Goal: Task Accomplishment & Management: Manage account settings

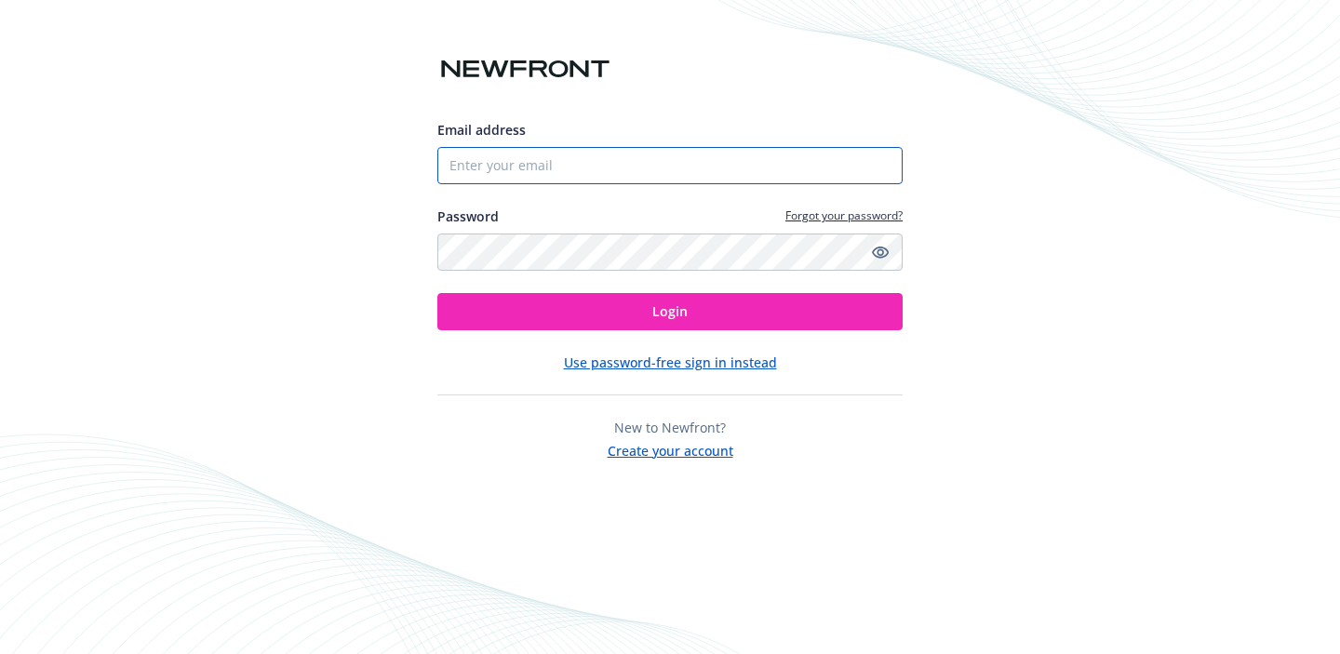
click at [502, 162] on input "Email address" at bounding box center [669, 165] width 465 height 37
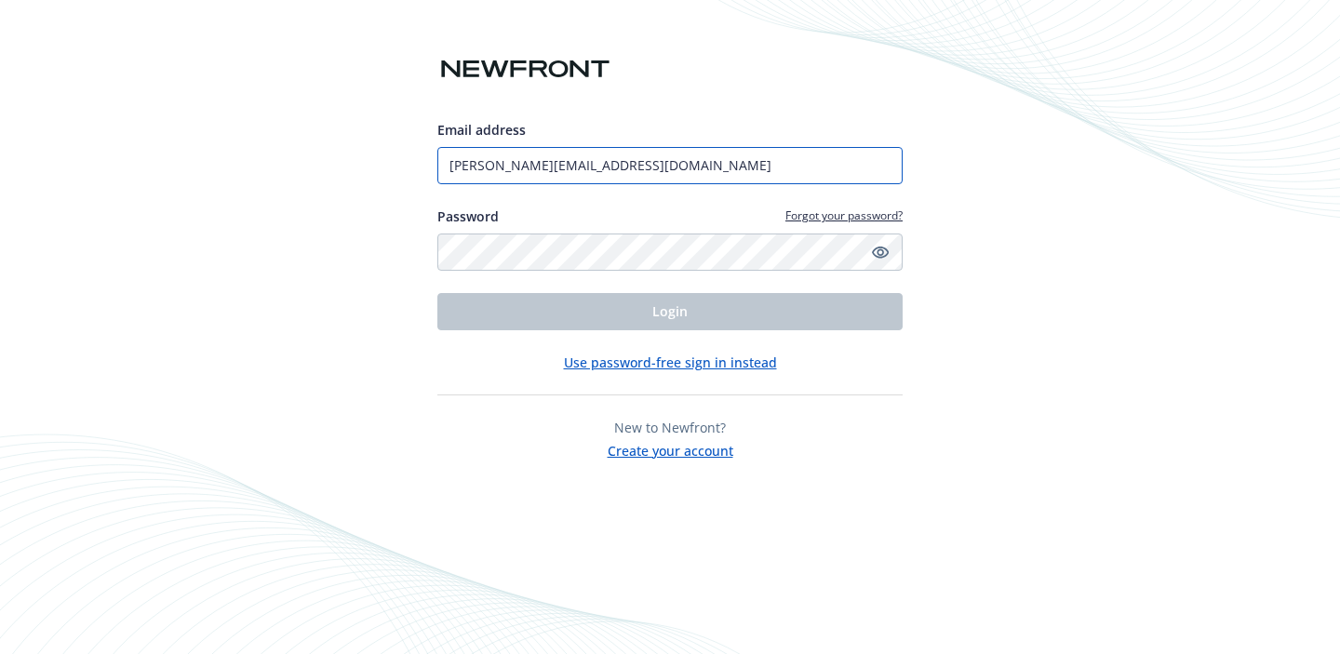
type input "[PERSON_NAME][EMAIL_ADDRESS][DOMAIN_NAME]"
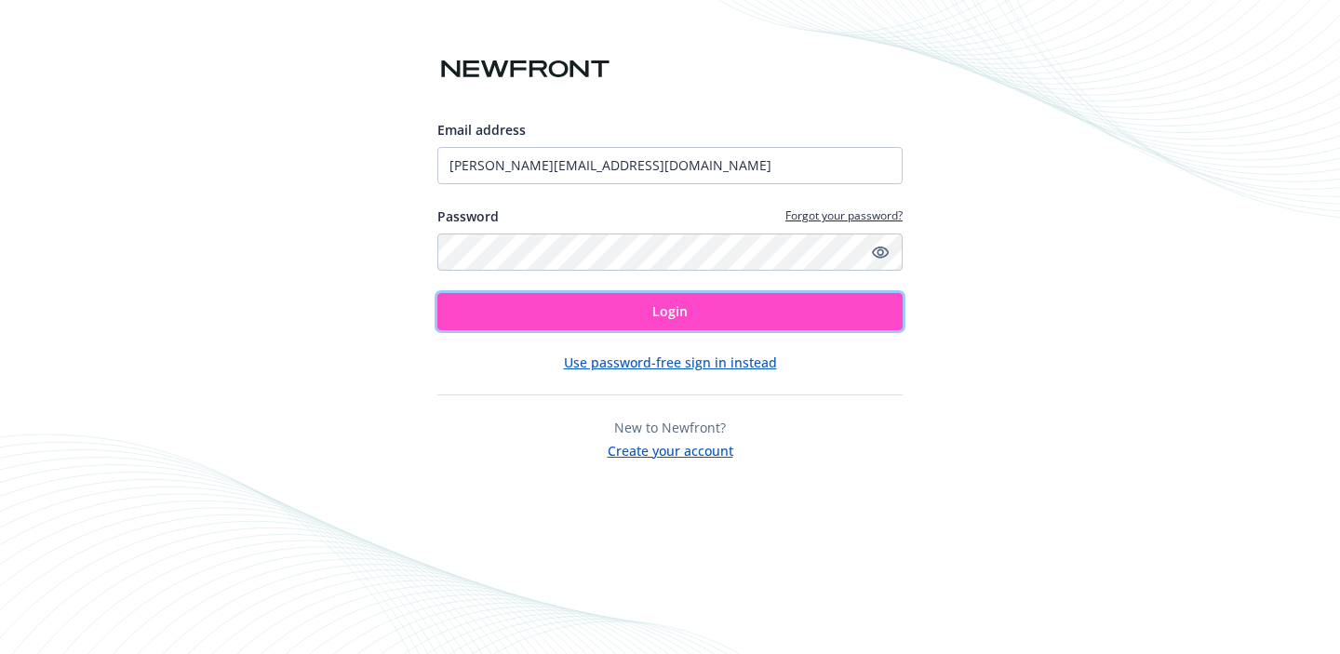
click at [577, 305] on button "Login" at bounding box center [669, 311] width 465 height 37
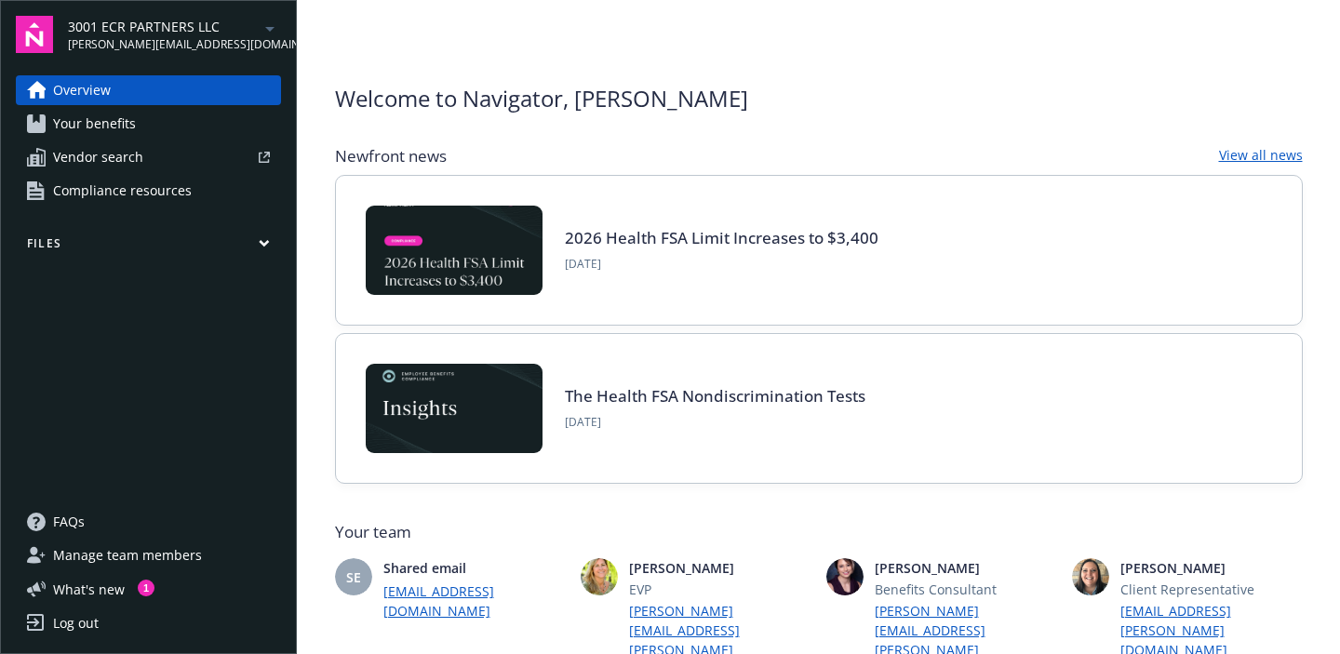
click at [182, 34] on span "3001 ECR PARTNERS LLC" at bounding box center [163, 27] width 191 height 20
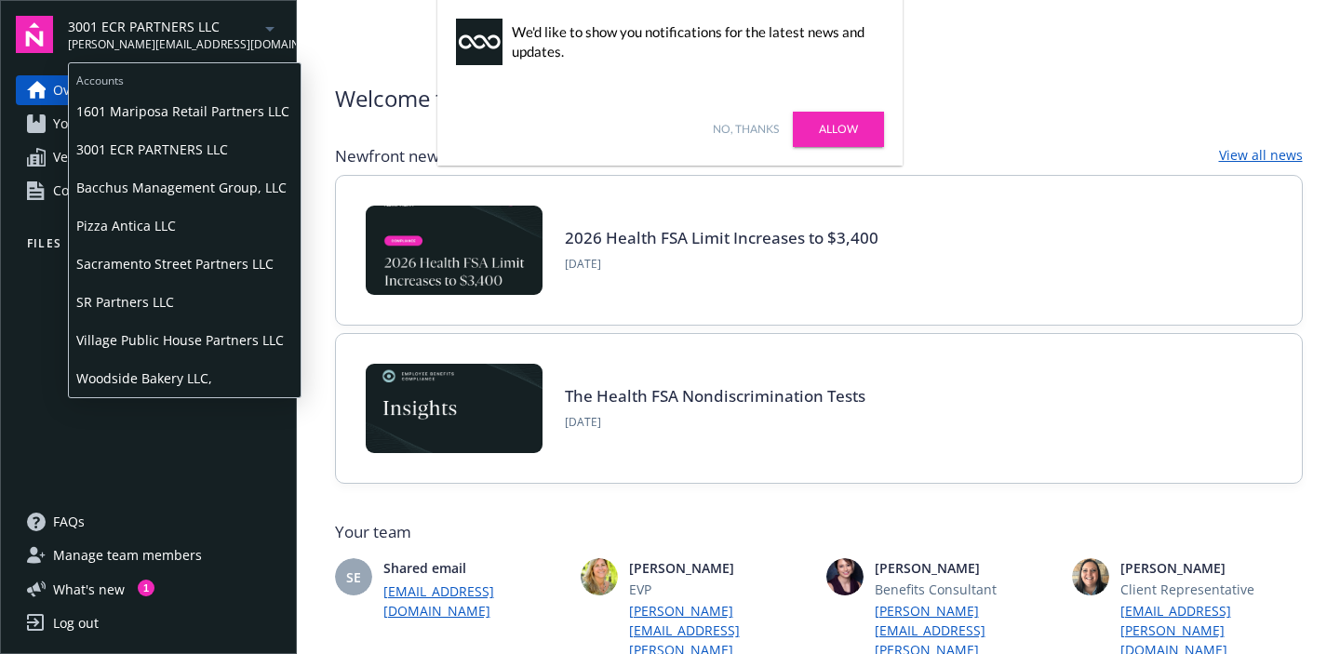
click at [39, 352] on div "Overview Your benefits Vendor search Compliance resources Files" at bounding box center [148, 280] width 265 height 410
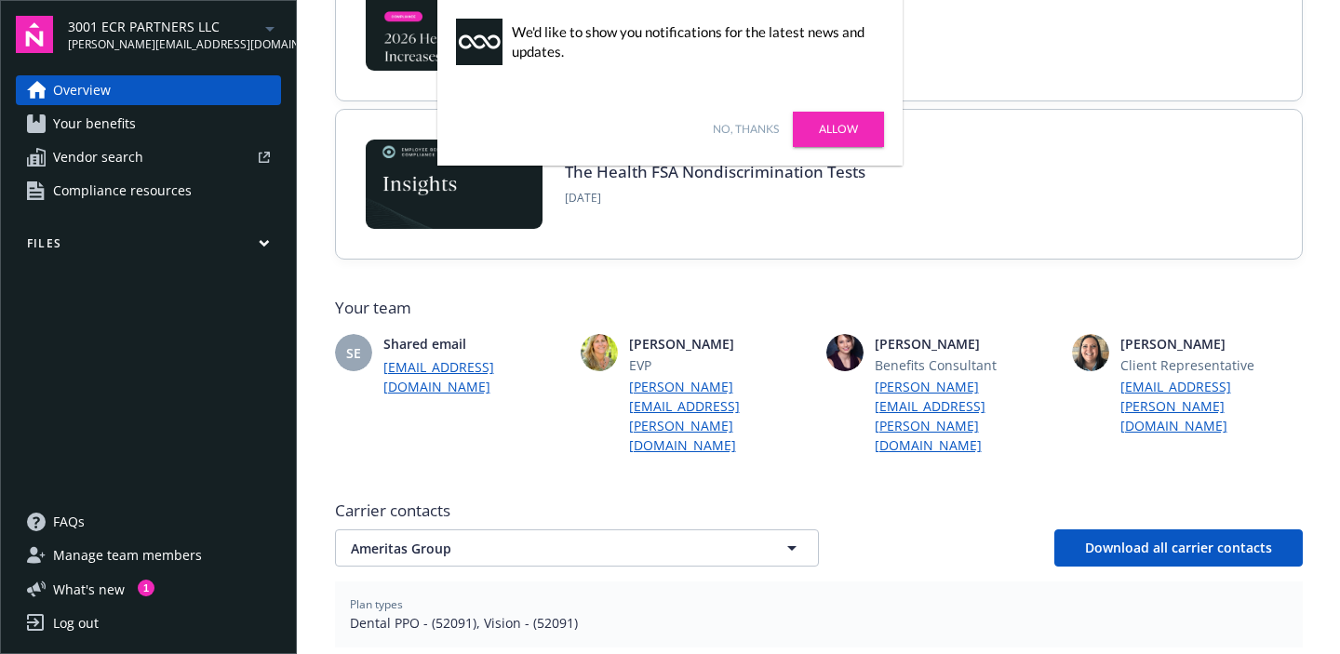
scroll to position [294, 0]
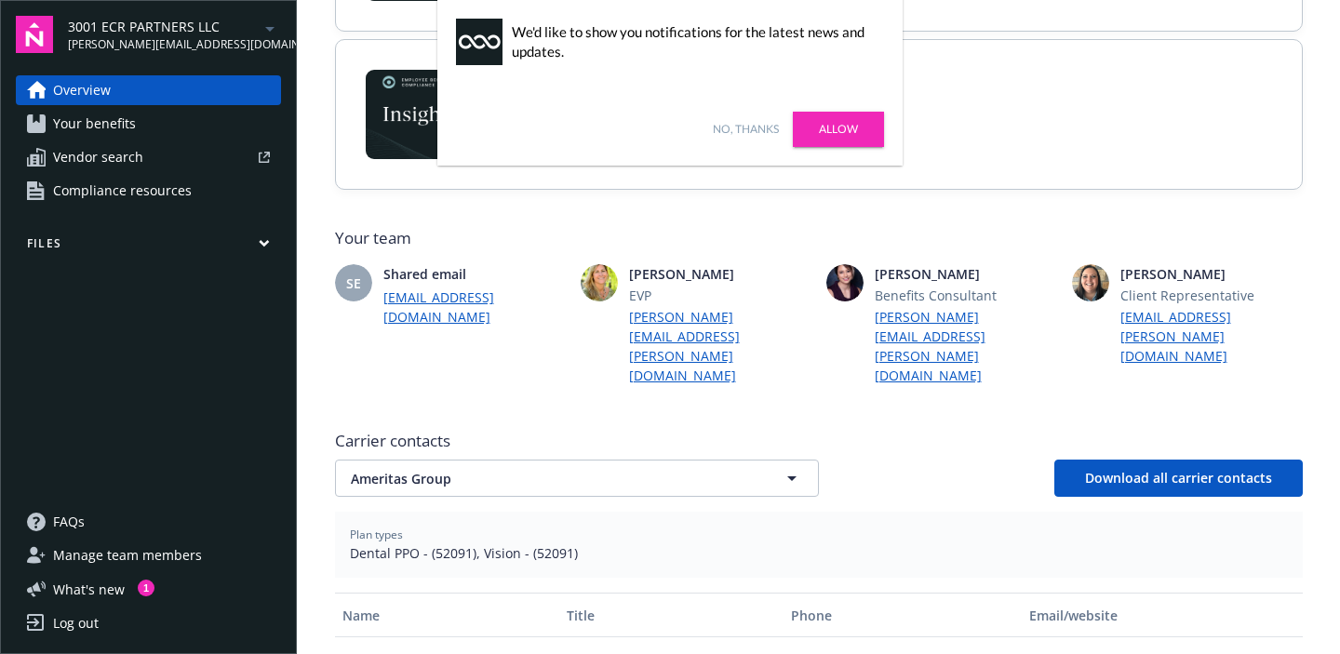
click at [734, 122] on link "No, thanks" at bounding box center [746, 129] width 66 height 17
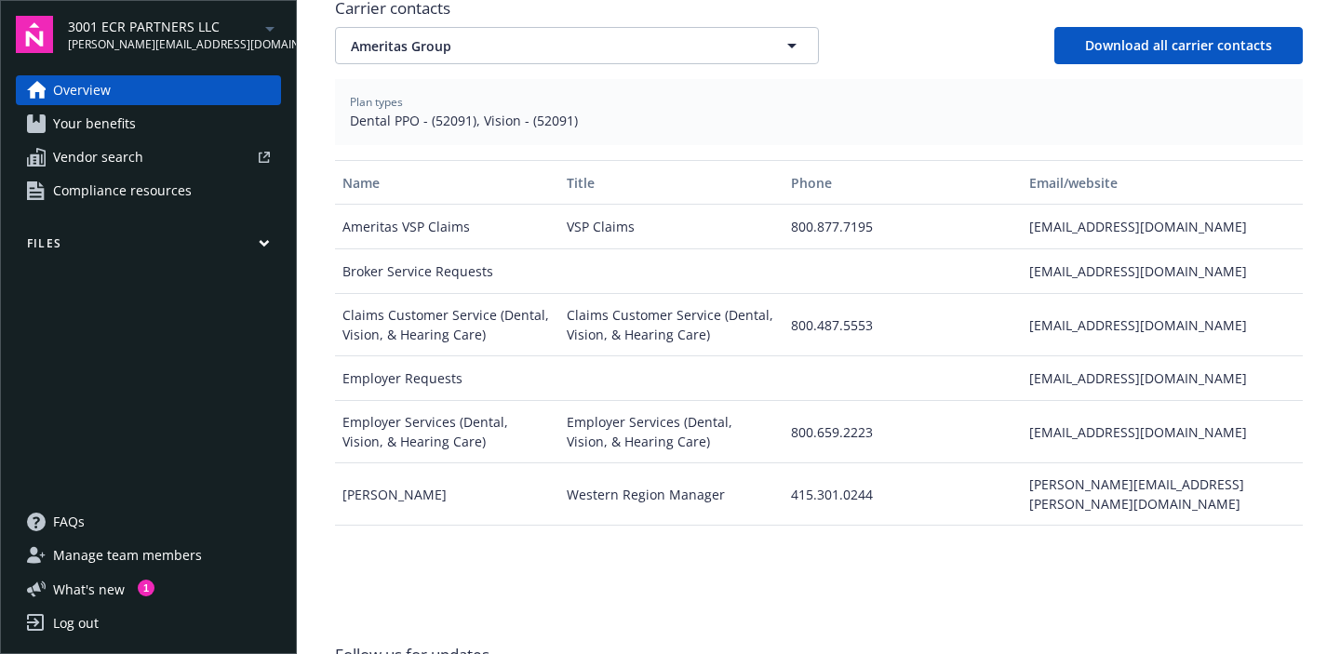
scroll to position [852, 0]
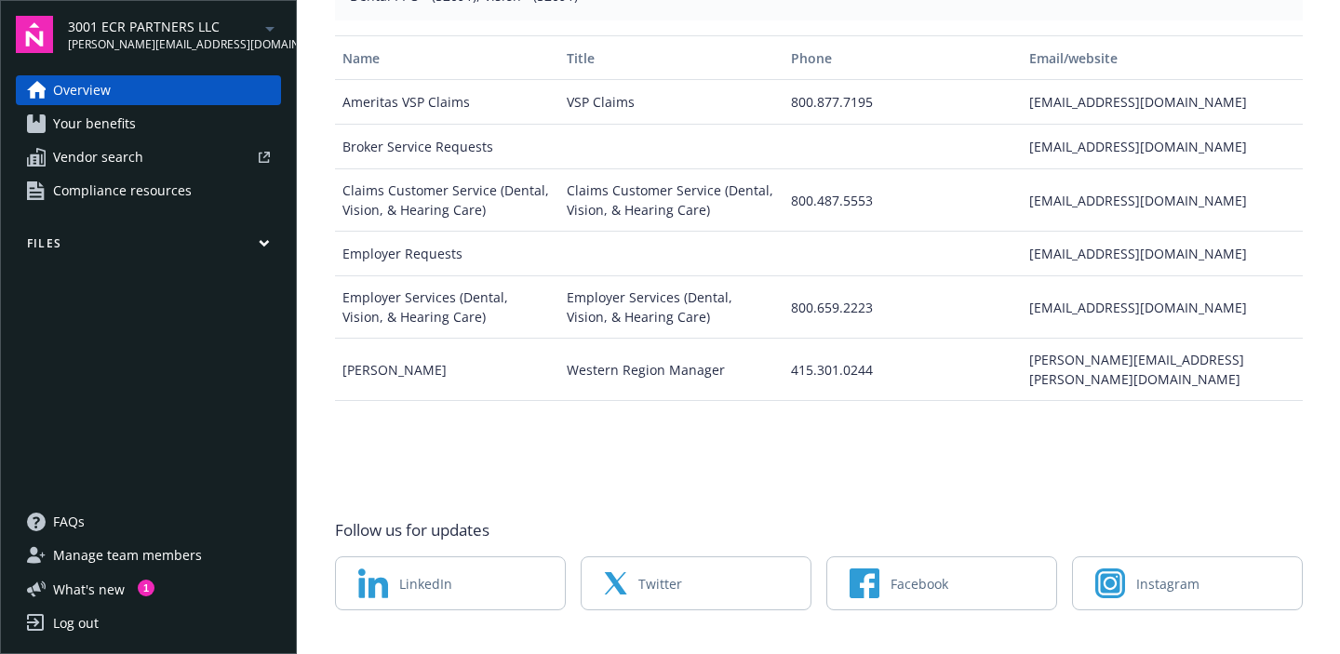
click at [82, 561] on span "Manage team members" at bounding box center [127, 556] width 149 height 30
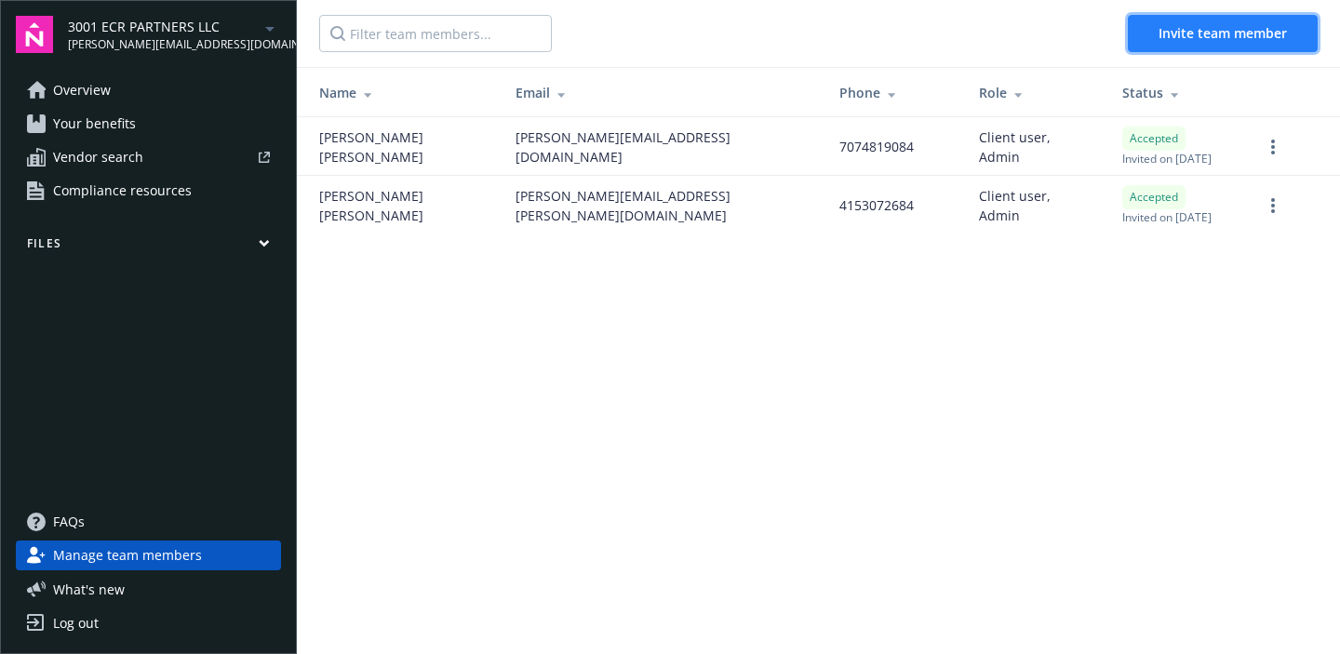
click at [1263, 36] on span "Invite team member" at bounding box center [1223, 33] width 128 height 18
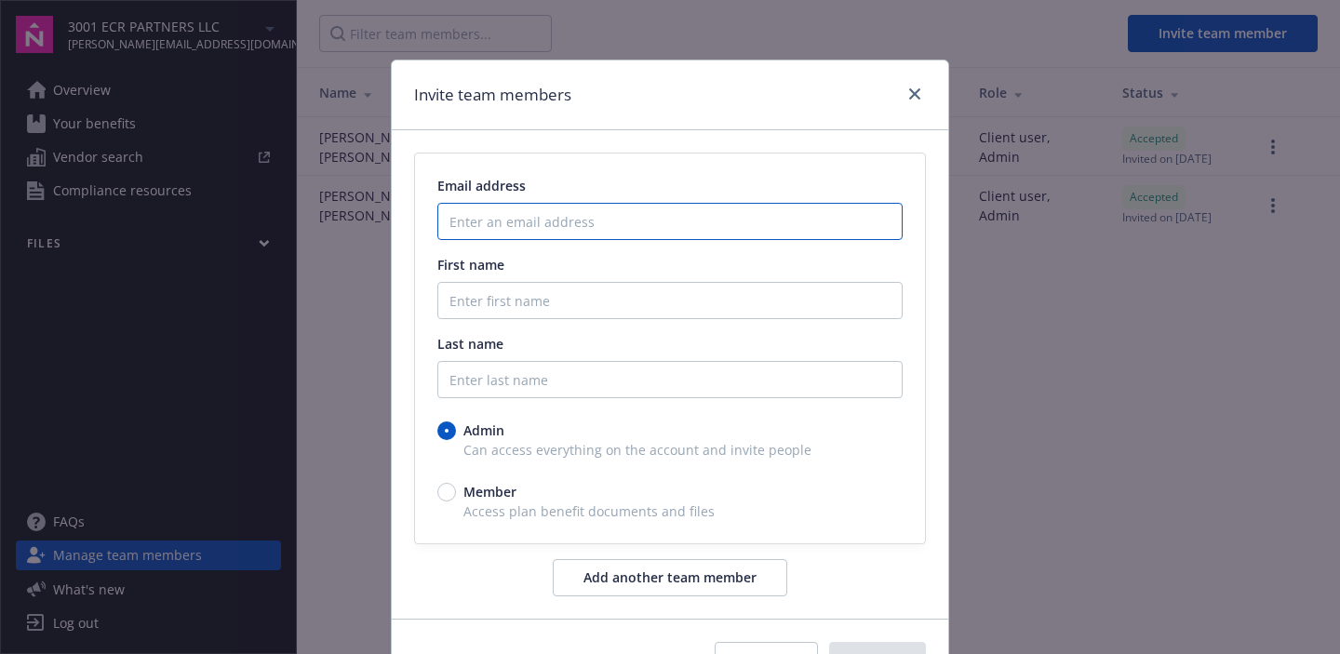
click at [542, 214] on input "Enter an email address" at bounding box center [669, 221] width 465 height 37
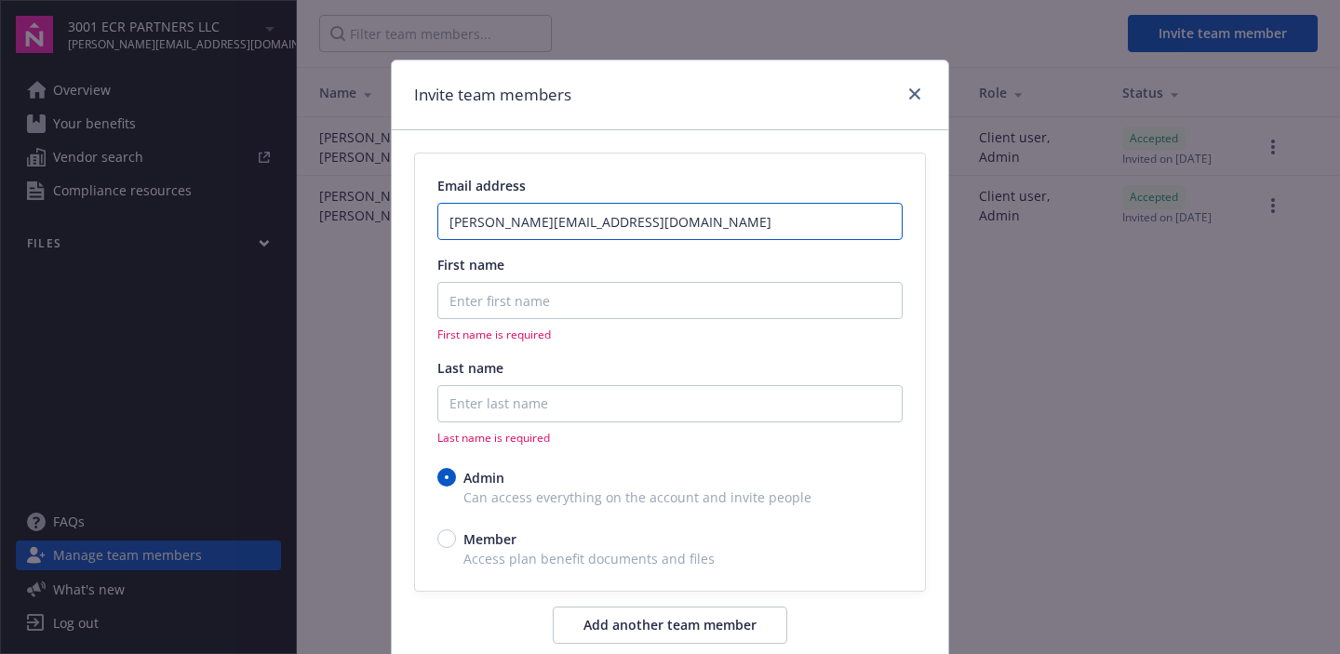
type input "[PERSON_NAME][EMAIL_ADDRESS][DOMAIN_NAME]"
click at [485, 343] on span "First name is required" at bounding box center [669, 335] width 465 height 16
click at [480, 325] on div "First name is required" at bounding box center [669, 312] width 465 height 61
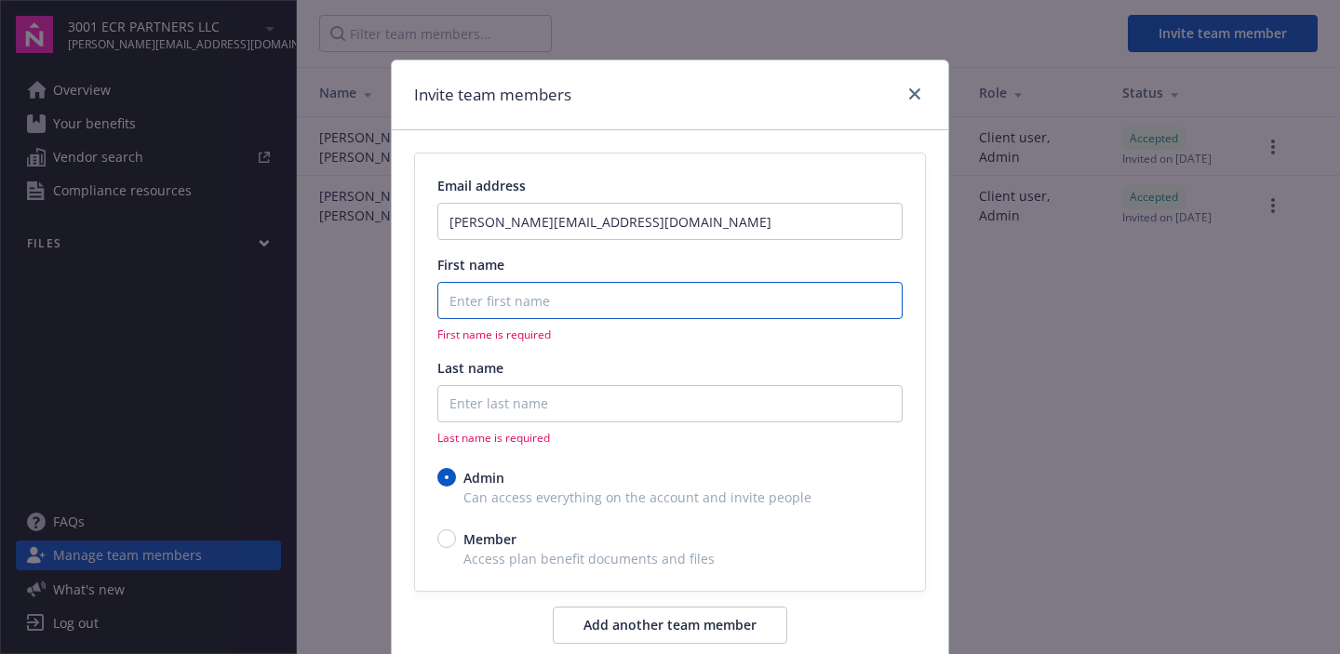
click at [480, 306] on input "First name" at bounding box center [669, 300] width 465 height 37
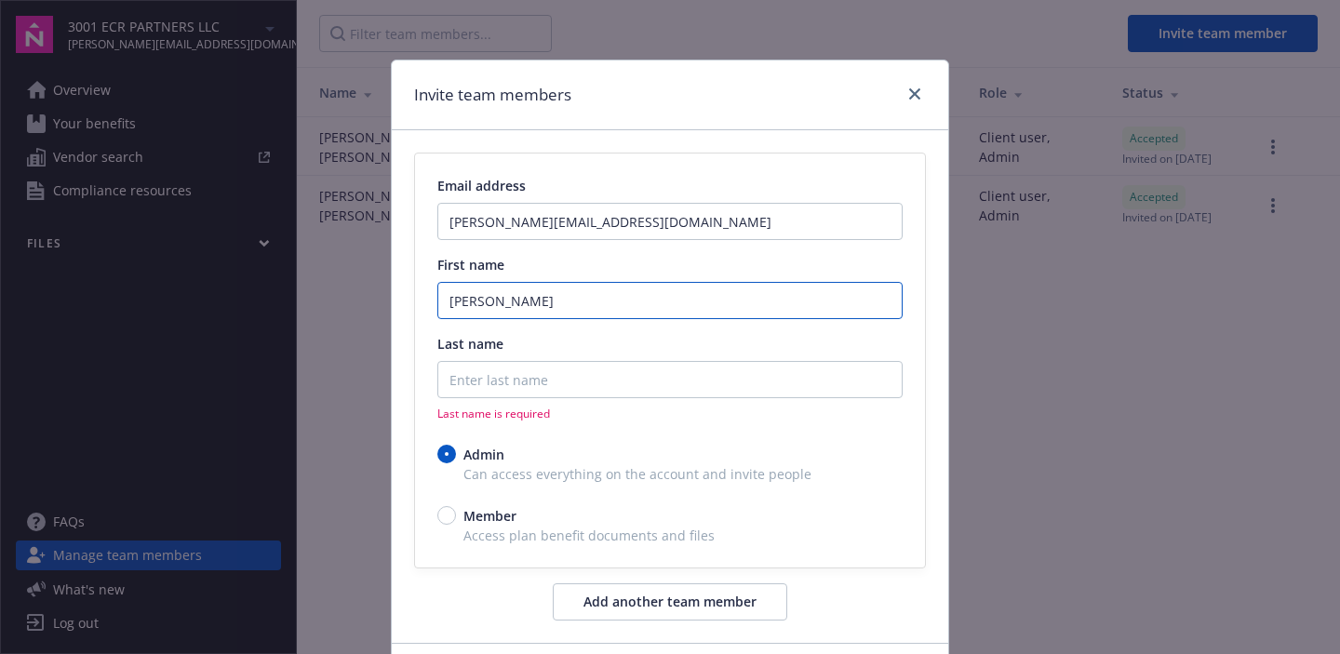
type input "[PERSON_NAME]"
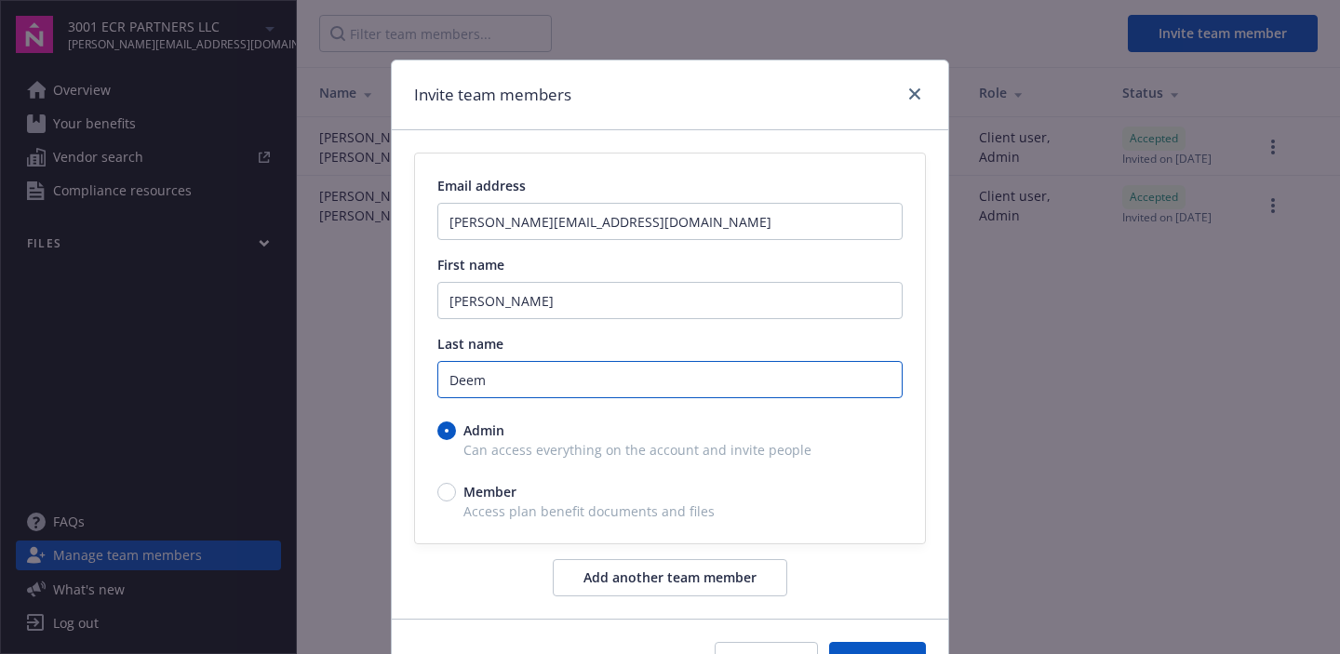
type input "Deem"
click at [474, 543] on div "Email address [PERSON_NAME][EMAIL_ADDRESS][DOMAIN_NAME] First name [PERSON_NAME…" at bounding box center [670, 349] width 510 height 390
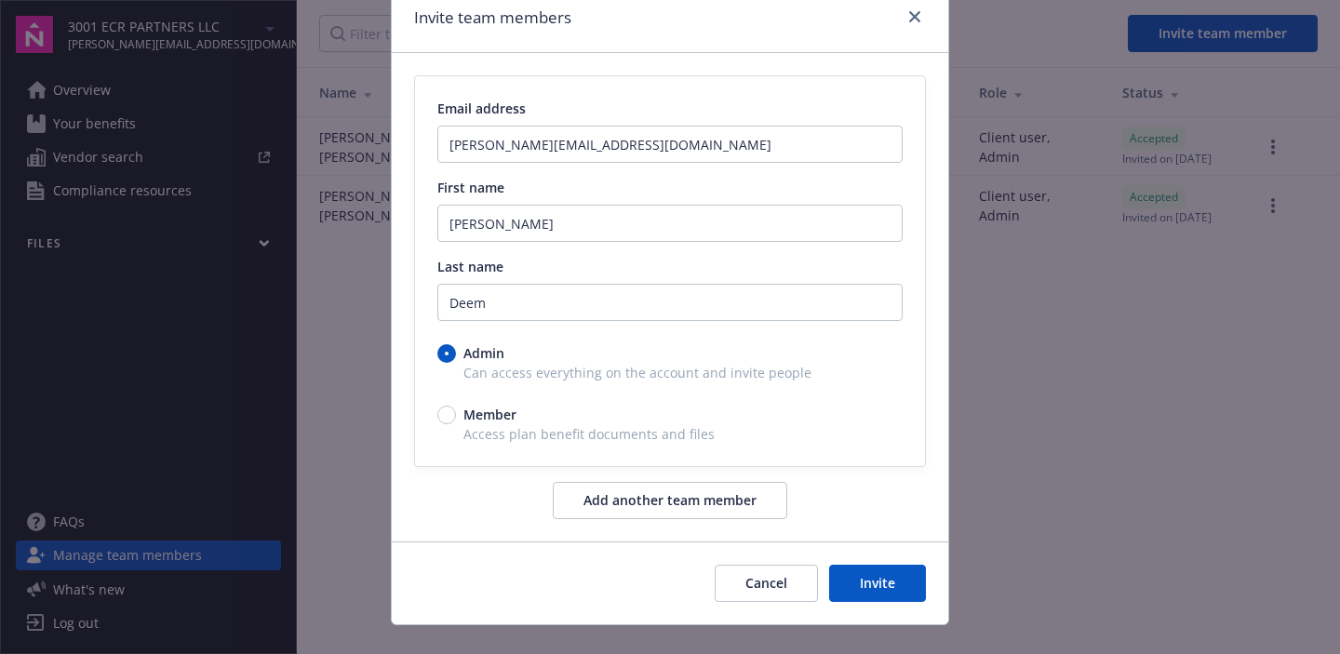
scroll to position [103, 0]
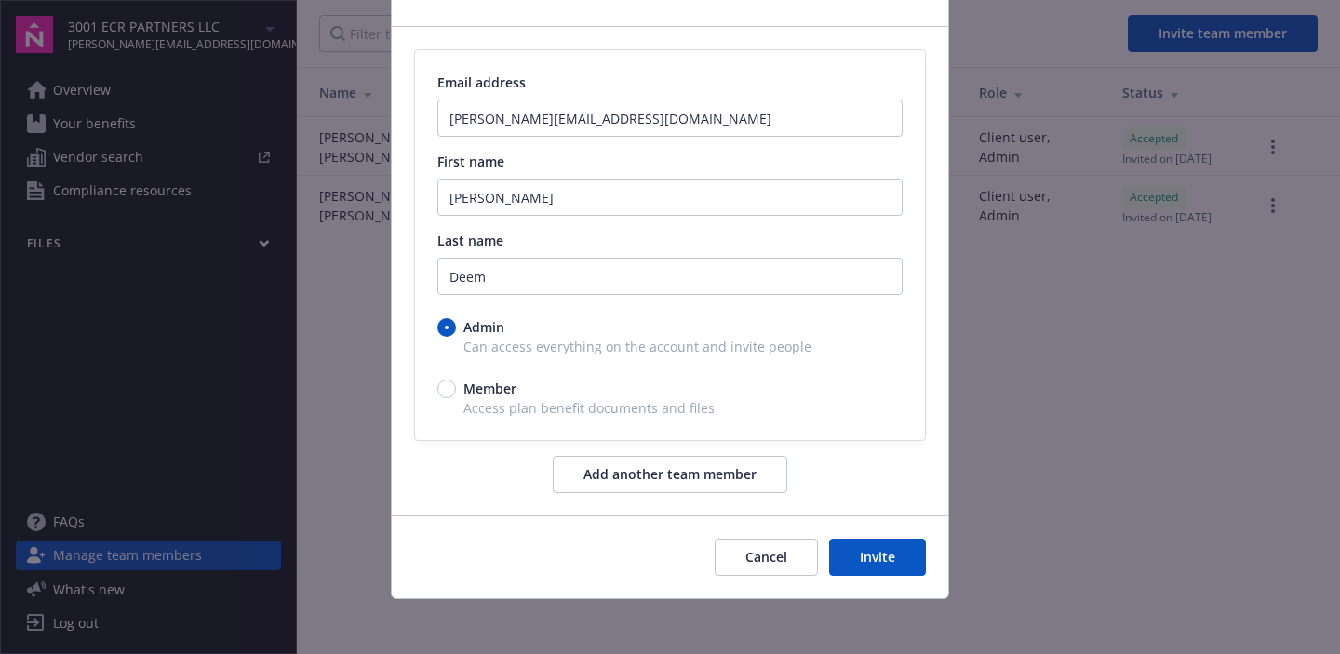
click at [871, 558] on button "Invite" at bounding box center [877, 557] width 97 height 37
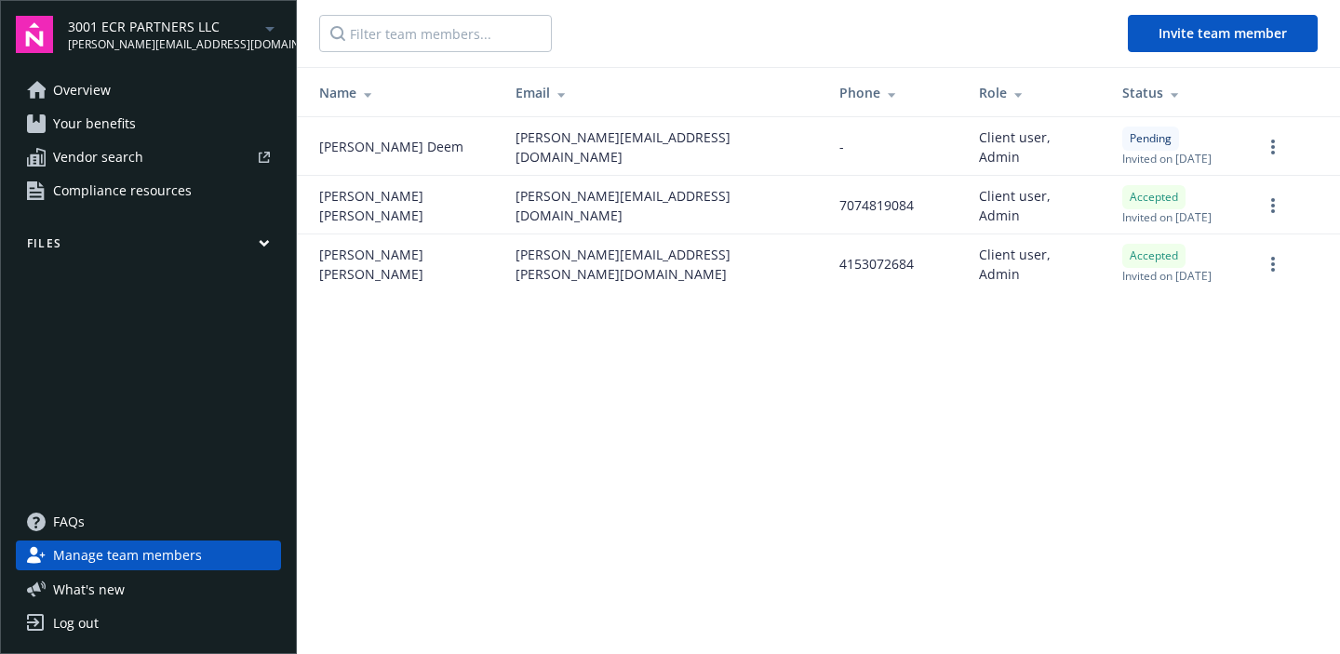
click at [825, 150] on td "-" at bounding box center [895, 146] width 140 height 59
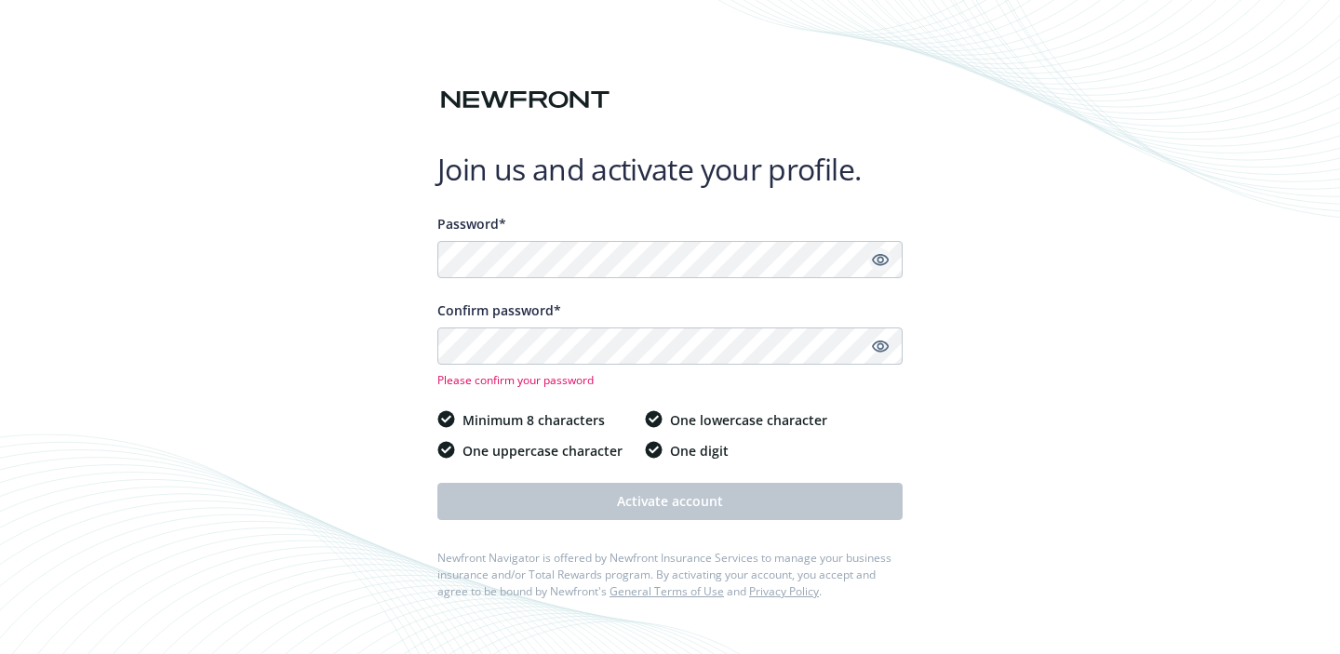
click at [882, 255] on icon "Show password" at bounding box center [880, 260] width 17 height 12
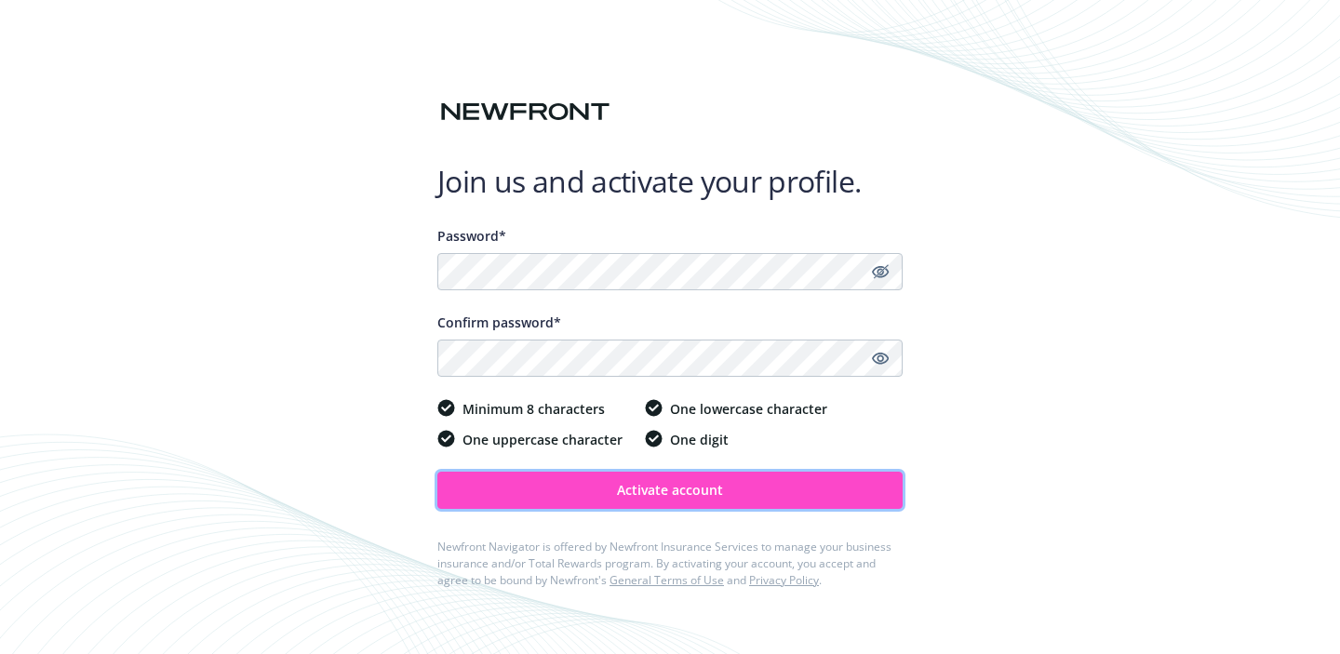
click at [592, 491] on button "Activate account" at bounding box center [669, 490] width 465 height 37
